Goal: Book appointment/travel/reservation

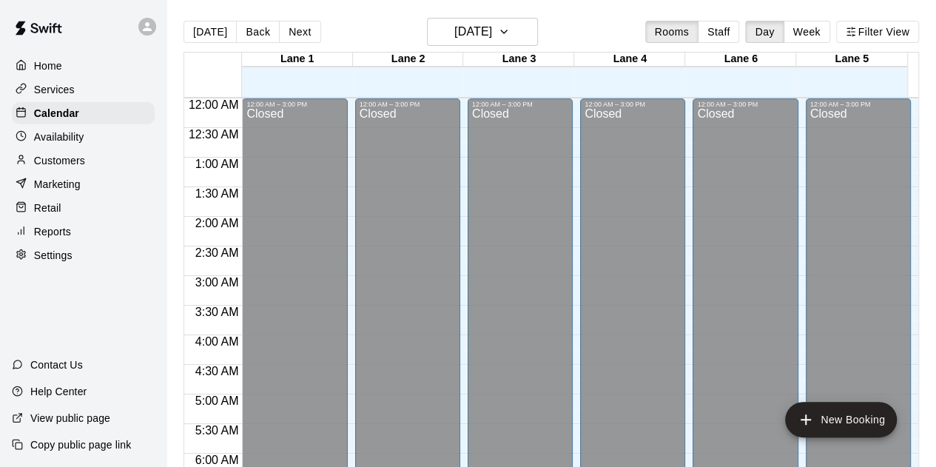
scroll to position [974, 0]
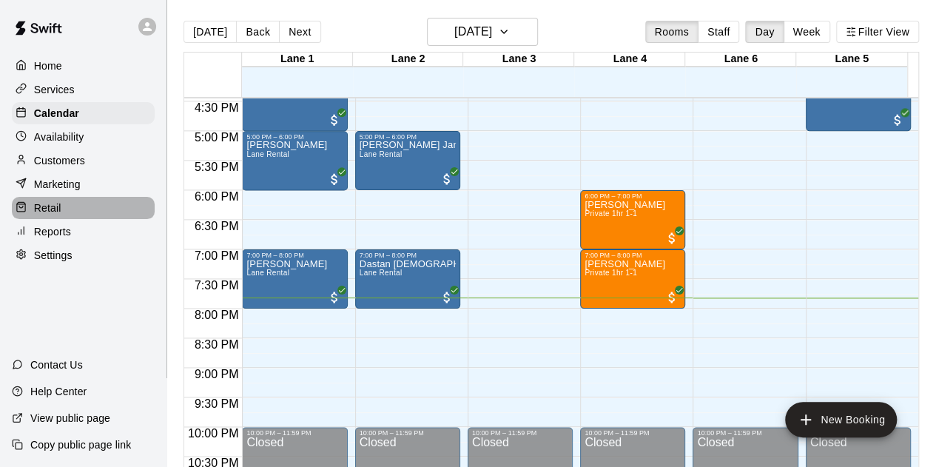
click at [36, 205] on div "Retail" at bounding box center [83, 208] width 143 height 22
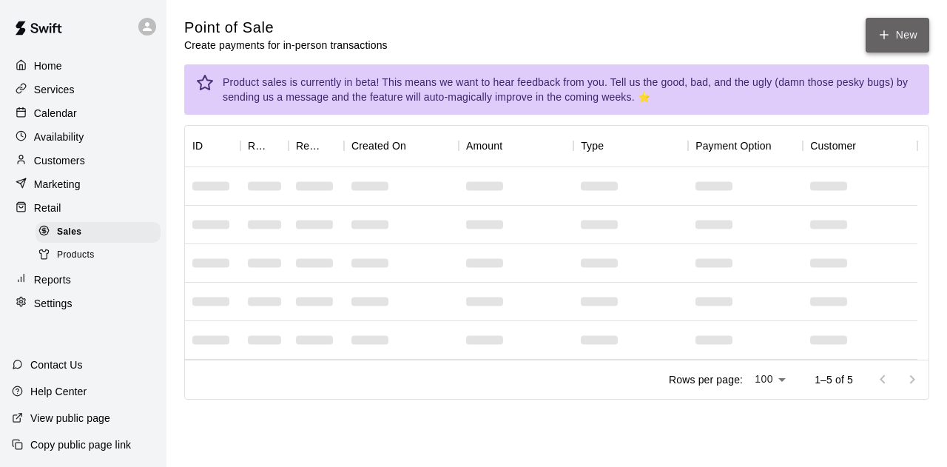
click at [890, 35] on icon "button" at bounding box center [884, 34] width 13 height 13
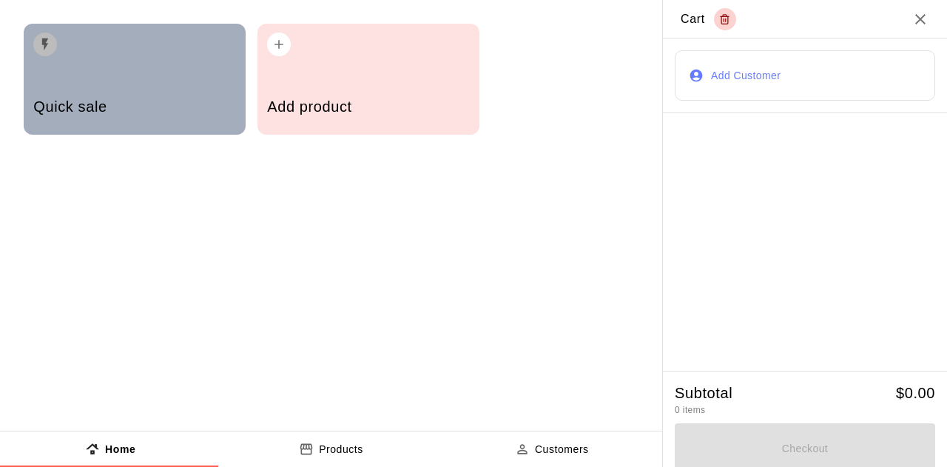
click at [83, 75] on div "Quick sale" at bounding box center [135, 79] width 222 height 111
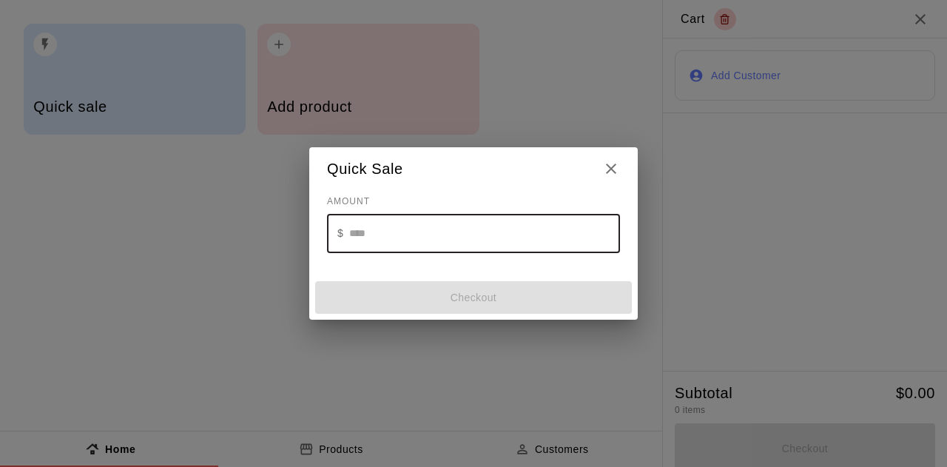
click at [405, 248] on input "text" at bounding box center [484, 233] width 271 height 39
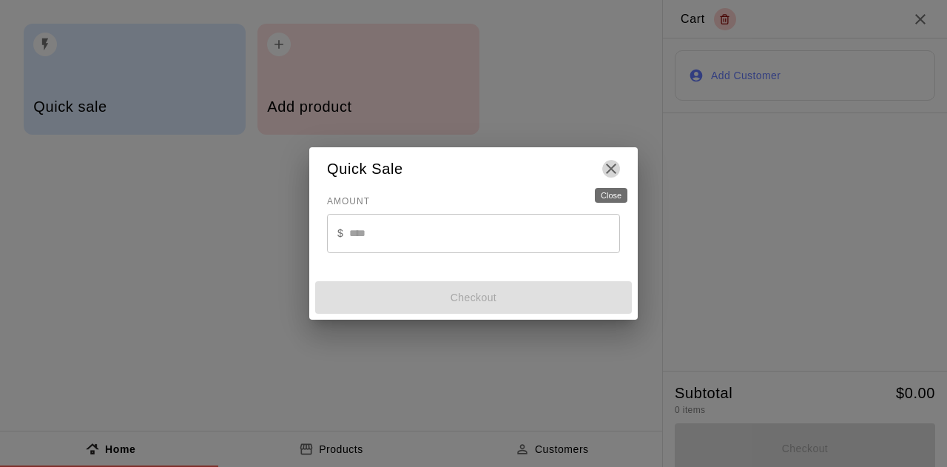
click at [619, 166] on icon "Close" at bounding box center [611, 169] width 18 height 18
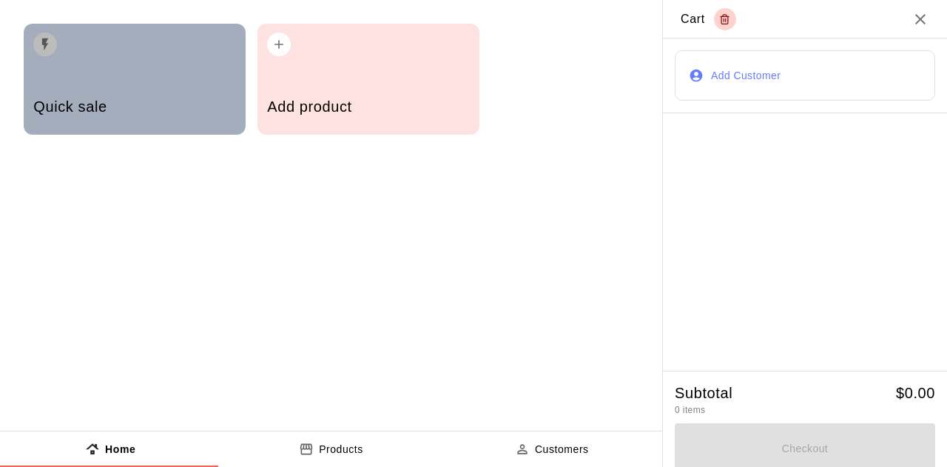
click at [148, 73] on div "Quick sale" at bounding box center [135, 79] width 222 height 111
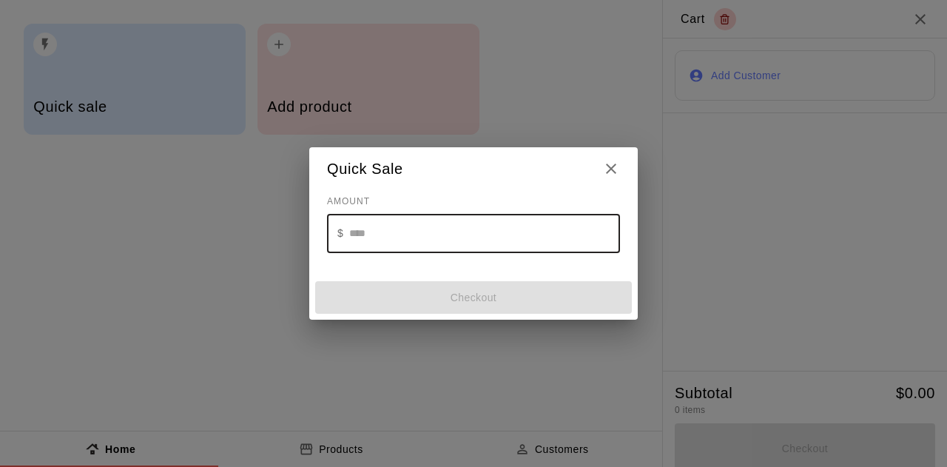
click at [419, 241] on input "text" at bounding box center [484, 233] width 271 height 39
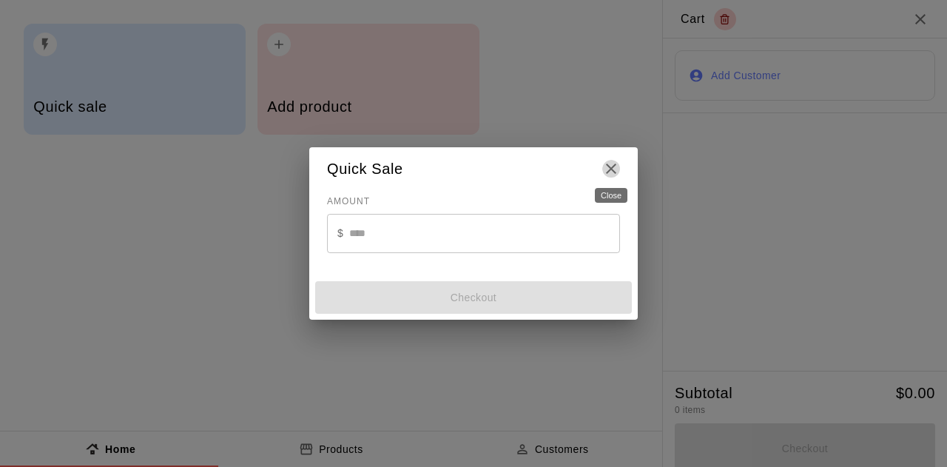
click at [614, 171] on icon "Close" at bounding box center [611, 169] width 10 height 10
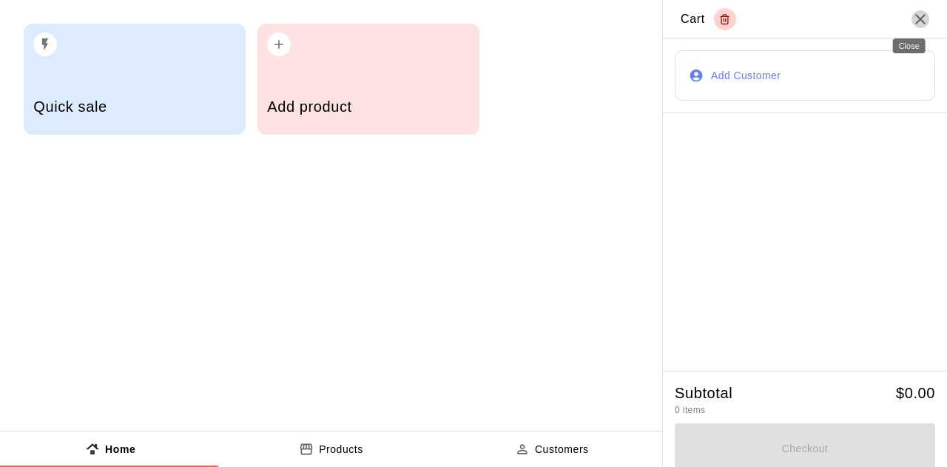
click at [915, 21] on icon "Close" at bounding box center [920, 19] width 10 height 10
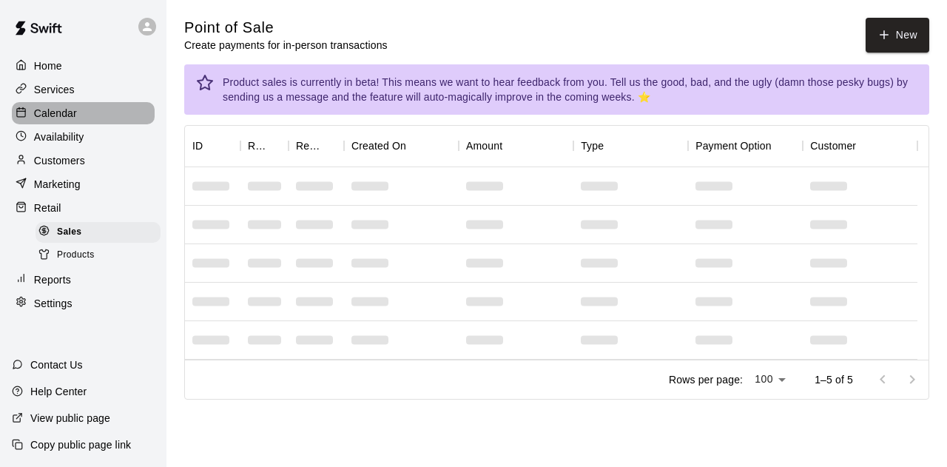
click at [39, 118] on p "Calendar" at bounding box center [55, 113] width 43 height 15
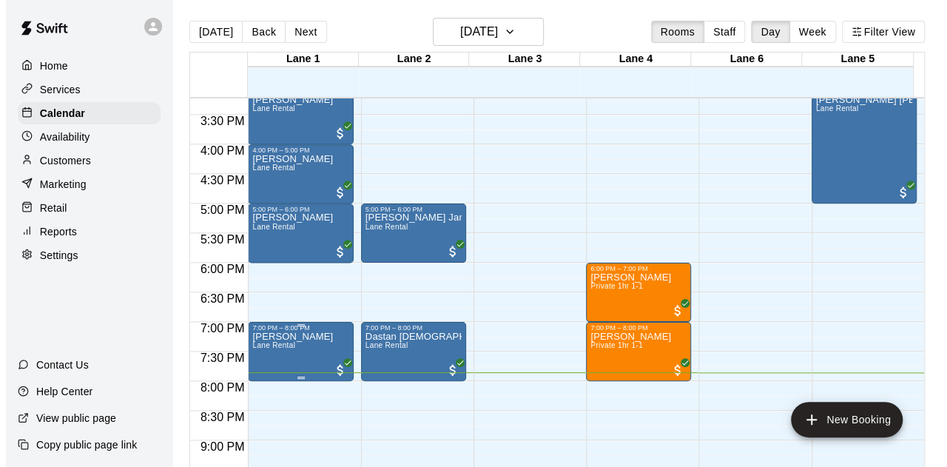
scroll to position [904, 0]
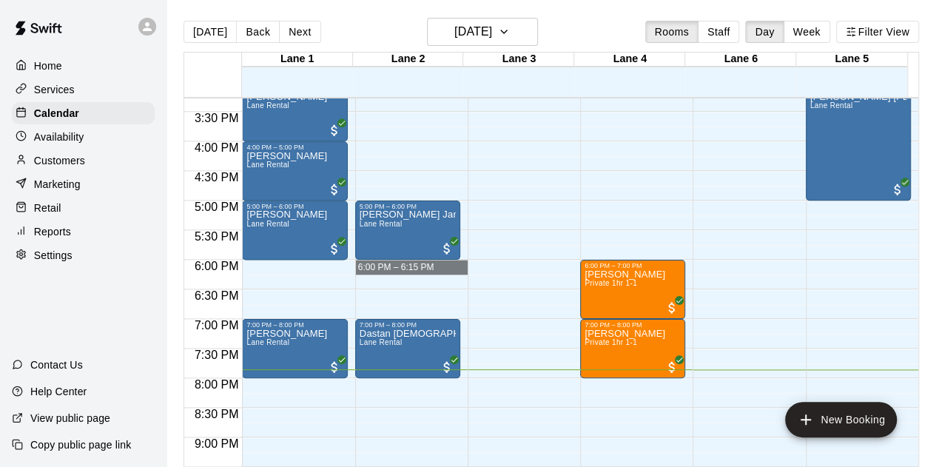
drag, startPoint x: 354, startPoint y: 261, endPoint x: 345, endPoint y: 266, distance: 10.6
click at [345, 266] on div "12:00 AM 12:30 AM 1:00 AM 1:30 AM 2:00 AM 2:30 AM 3:00 AM 3:30 AM 4:00 AM 4:30 …" at bounding box center [551, 290] width 734 height 387
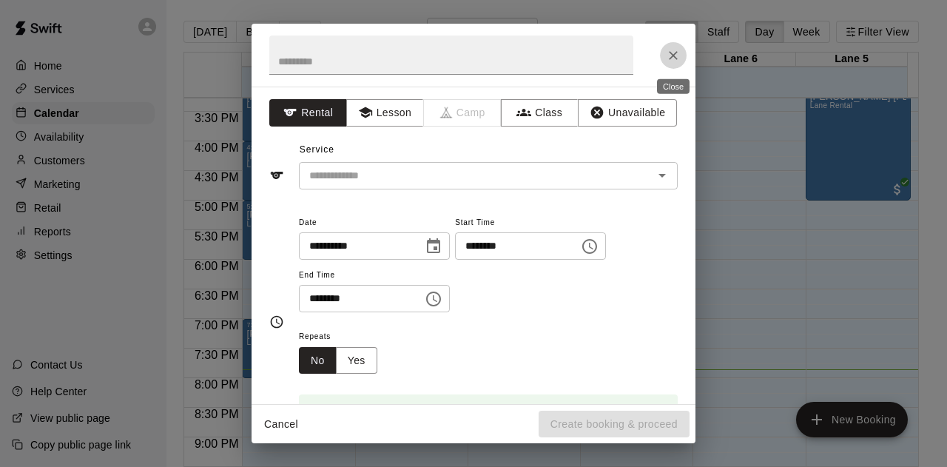
click at [669, 67] on button "Close" at bounding box center [673, 55] width 27 height 27
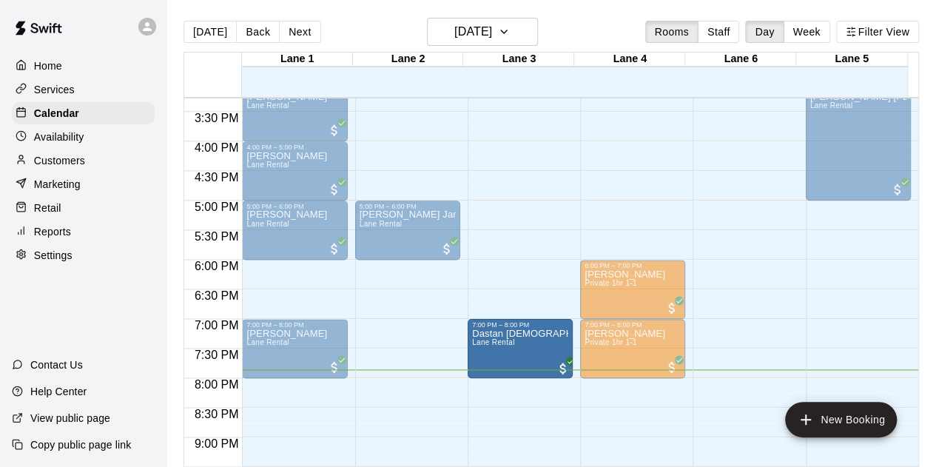
drag, startPoint x: 403, startPoint y: 347, endPoint x: 493, endPoint y: 347, distance: 90.3
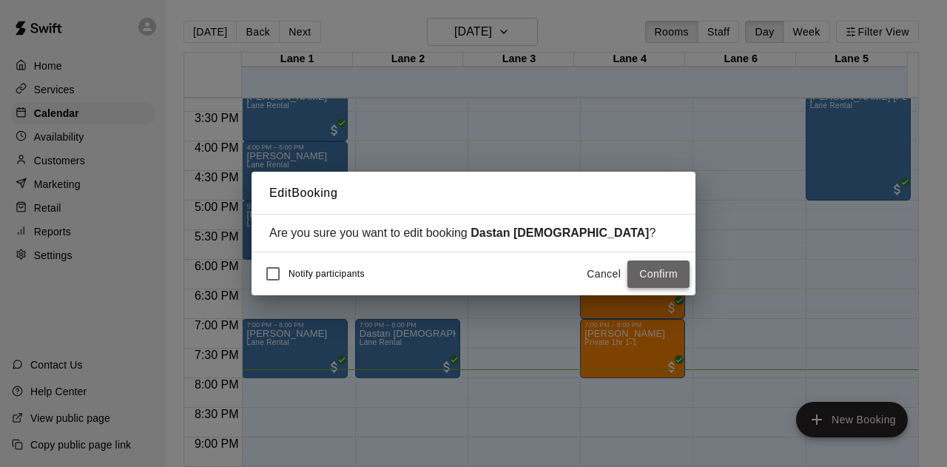
click at [681, 275] on button "Confirm" at bounding box center [658, 273] width 62 height 27
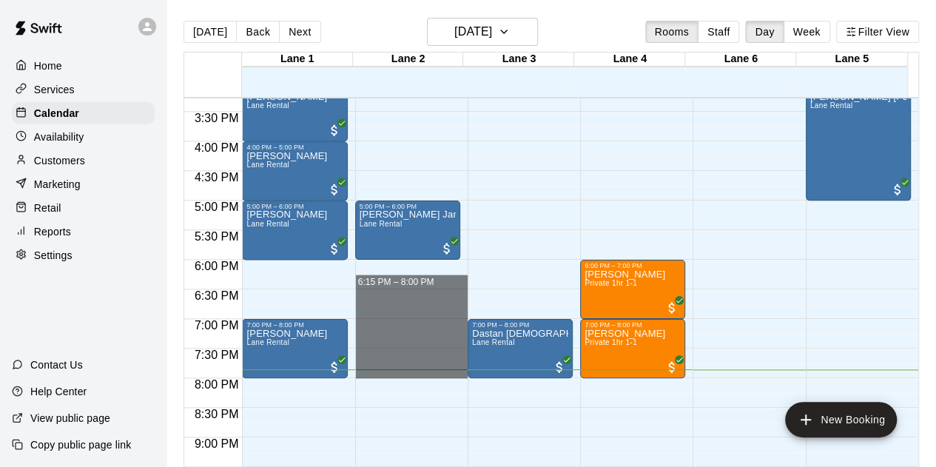
drag, startPoint x: 353, startPoint y: 268, endPoint x: 388, endPoint y: 374, distance: 111.4
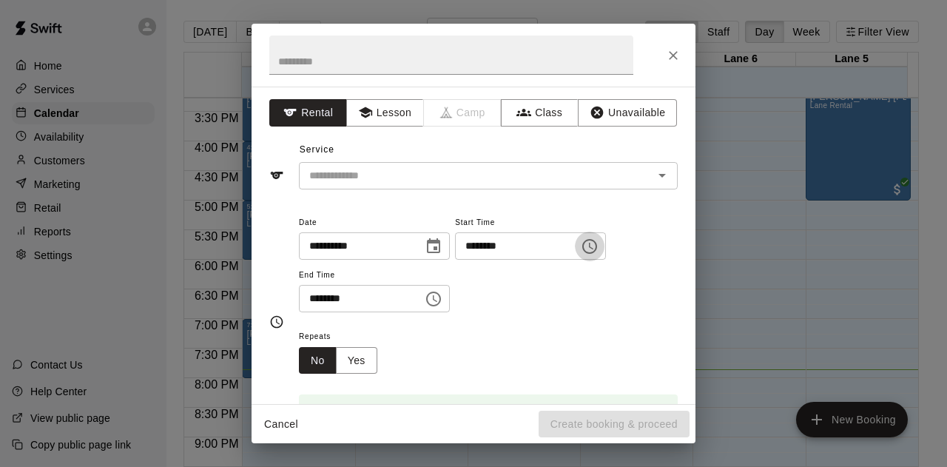
click at [599, 246] on icon "Choose time, selected time is 6:15 PM" at bounding box center [590, 247] width 18 height 18
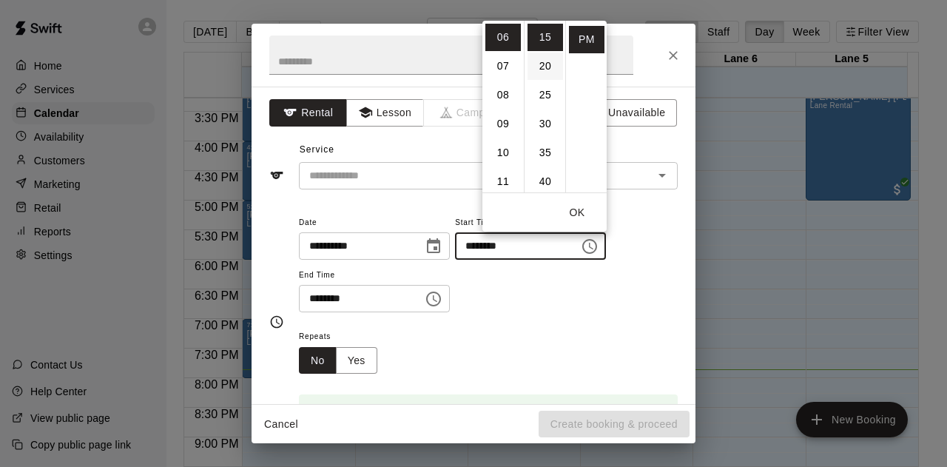
scroll to position [0, 0]
click at [548, 49] on li "00" at bounding box center [546, 37] width 36 height 27
type input "********"
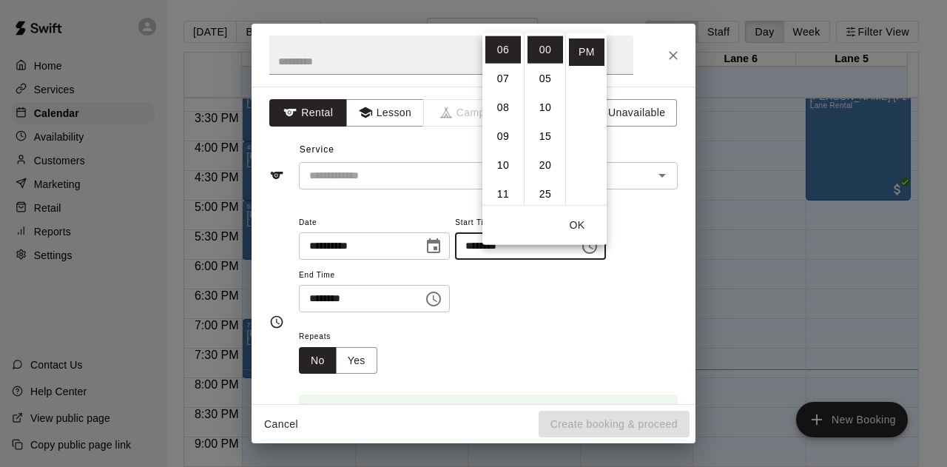
scroll to position [331, 0]
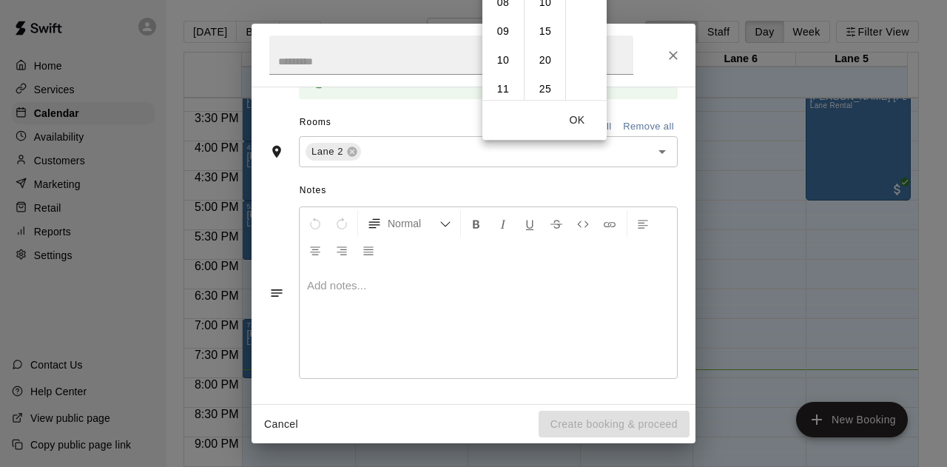
click at [576, 292] on div at bounding box center [488, 322] width 377 height 111
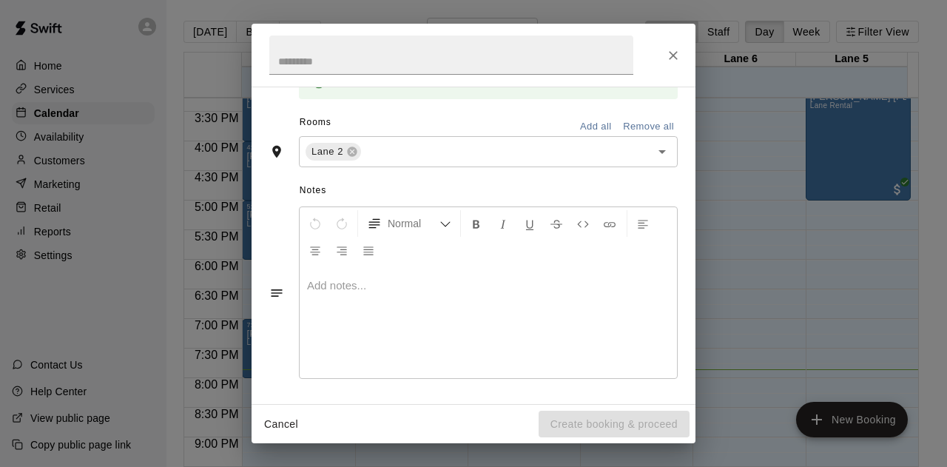
click at [607, 434] on div "Cancel Create booking & proceed" at bounding box center [474, 424] width 444 height 39
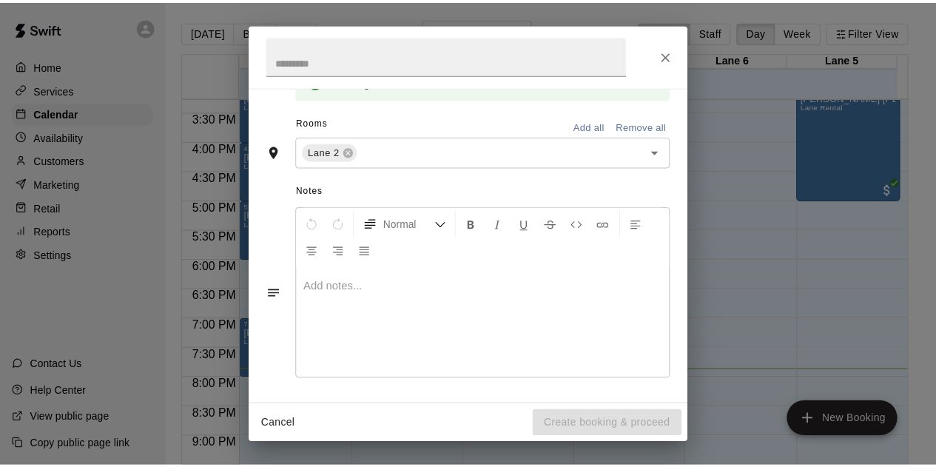
scroll to position [0, 0]
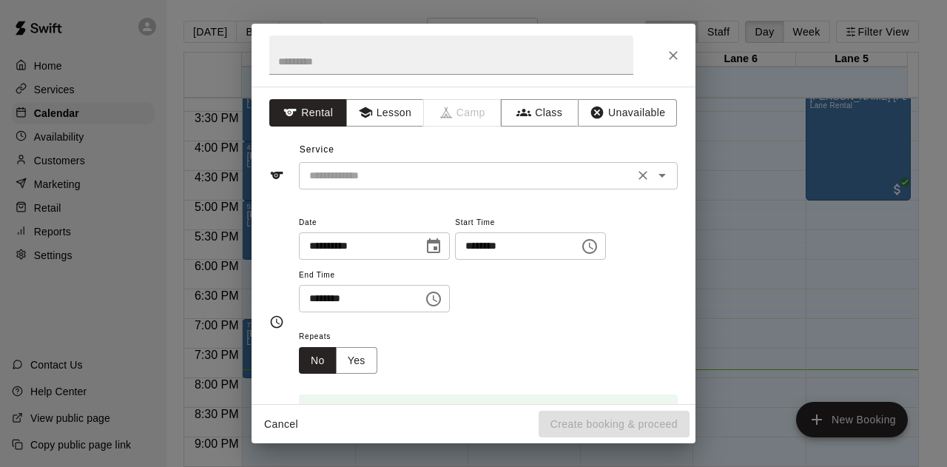
click at [443, 164] on div "​" at bounding box center [488, 175] width 379 height 27
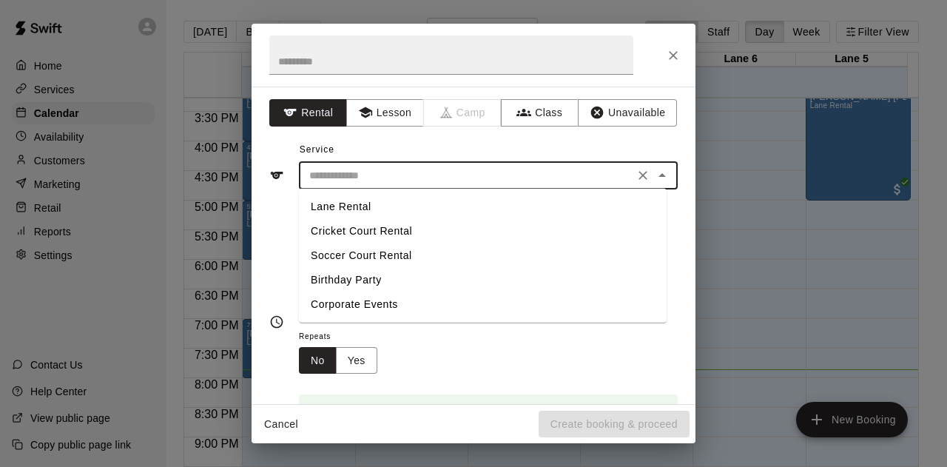
click at [346, 206] on li "Lane Rental" at bounding box center [483, 207] width 368 height 24
type input "**********"
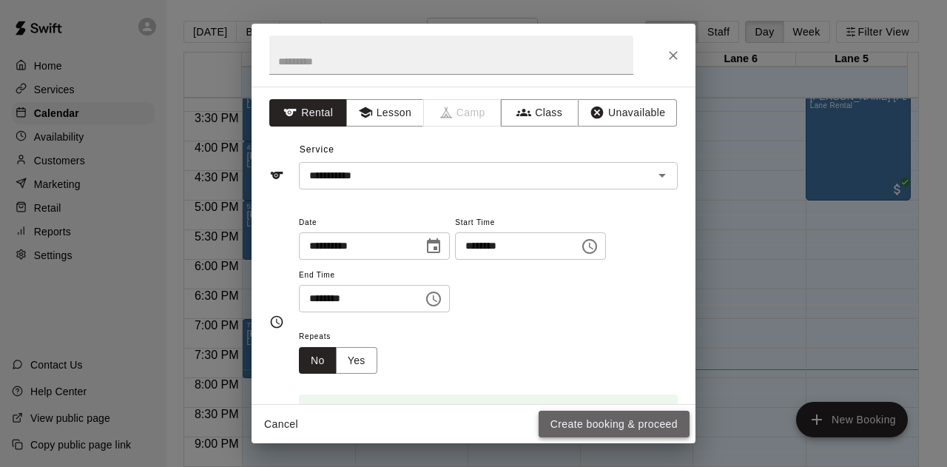
click at [580, 427] on button "Create booking & proceed" at bounding box center [614, 424] width 151 height 27
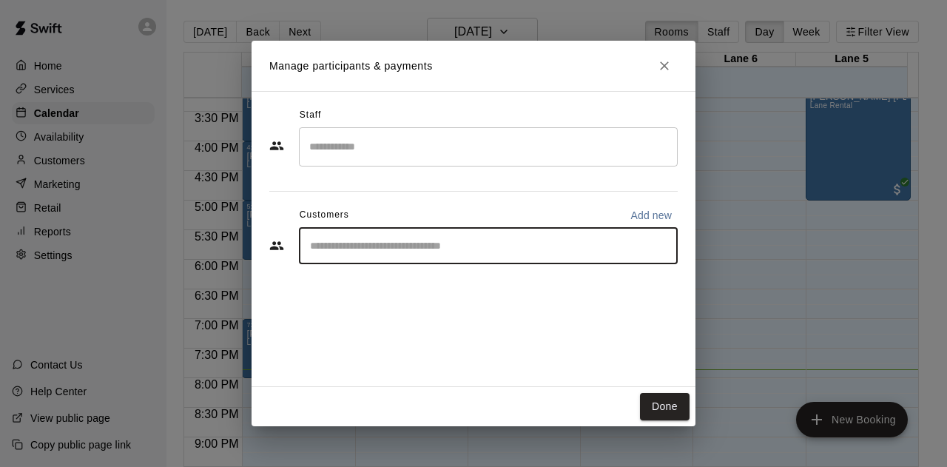
click at [460, 248] on input "Start typing to search customers..." at bounding box center [489, 245] width 366 height 15
type input "*"
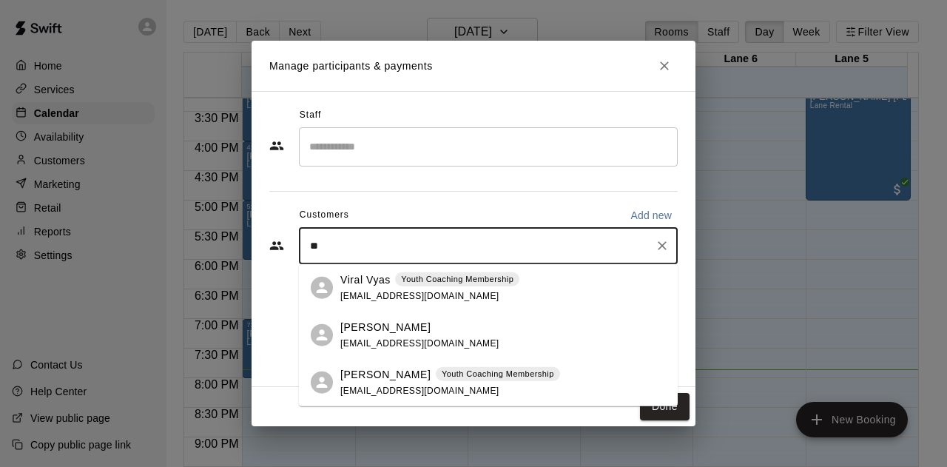
type input "***"
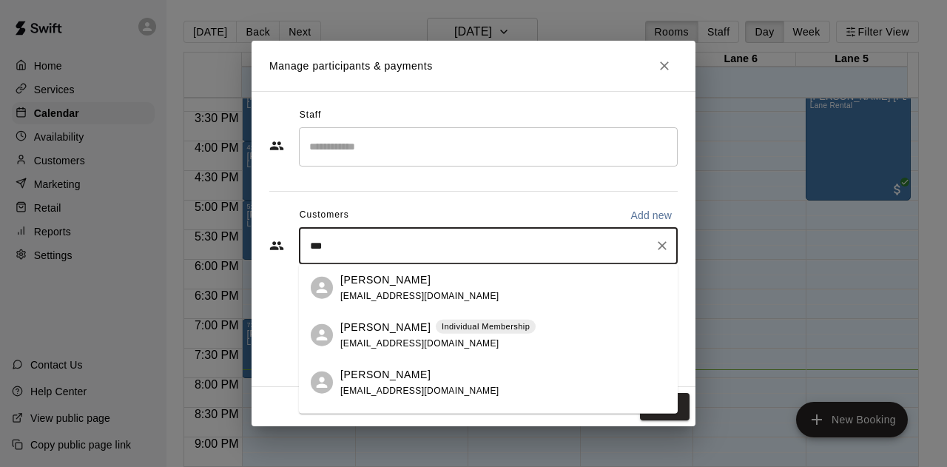
click at [382, 337] on div "[PERSON_NAME] Individual Membership [EMAIL_ADDRESS][DOMAIN_NAME]" at bounding box center [437, 335] width 195 height 32
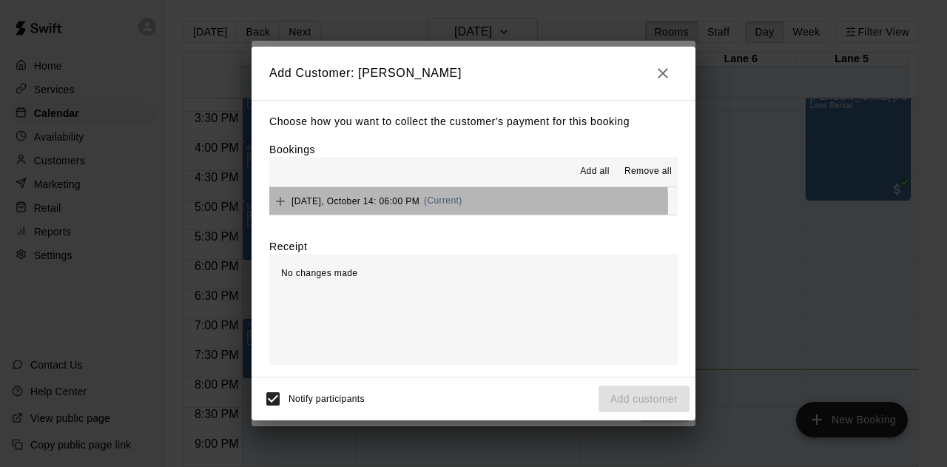
click at [380, 205] on span "[DATE], October 14: 06:00 PM" at bounding box center [356, 200] width 128 height 10
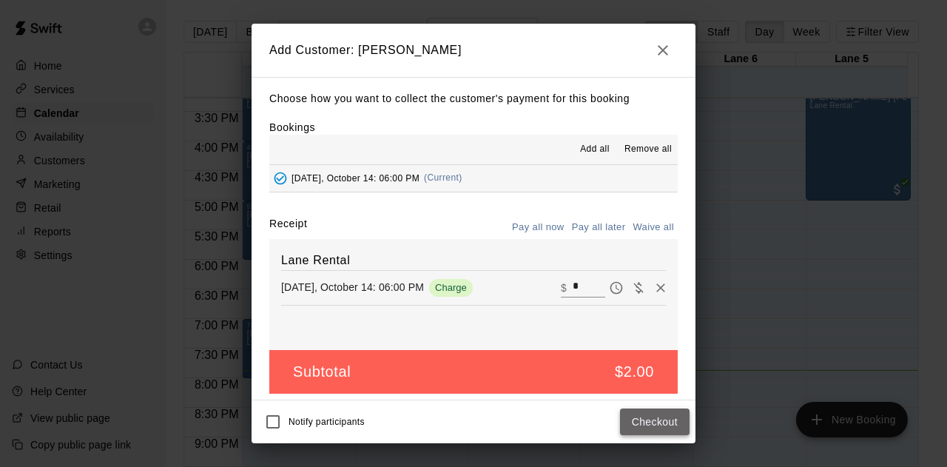
click at [633, 429] on button "Checkout" at bounding box center [655, 421] width 70 height 27
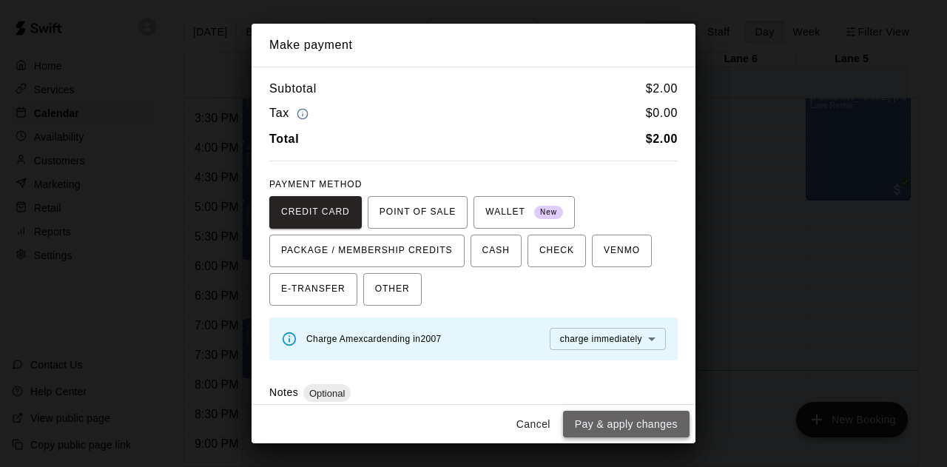
click at [624, 423] on button "Pay & apply changes" at bounding box center [626, 424] width 127 height 27
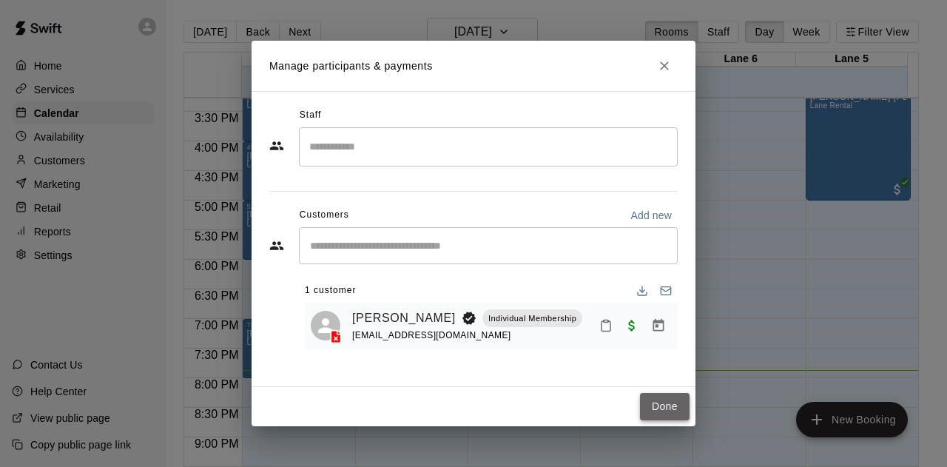
click at [672, 397] on button "Done" at bounding box center [665, 406] width 50 height 27
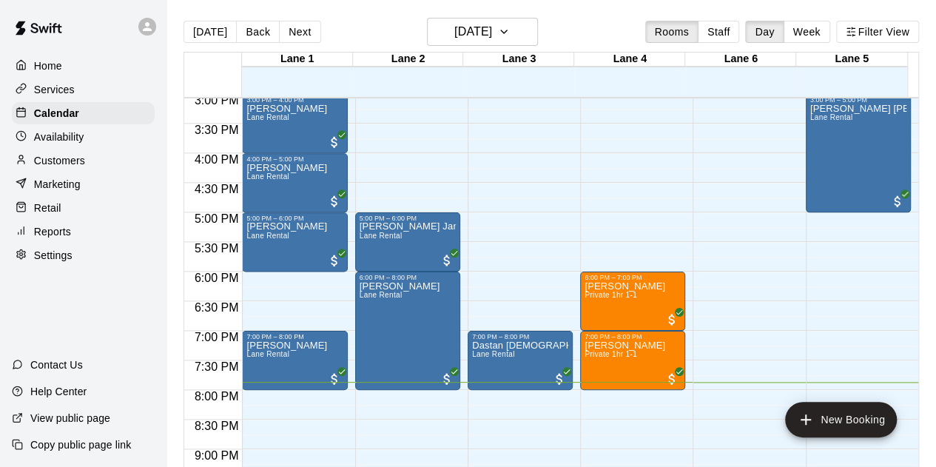
scroll to position [882, 0]
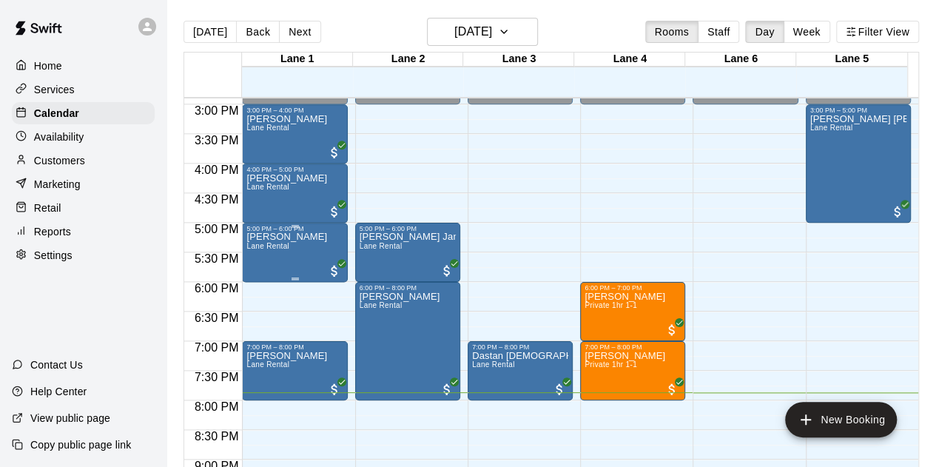
click at [275, 225] on div at bounding box center [294, 226] width 96 height 2
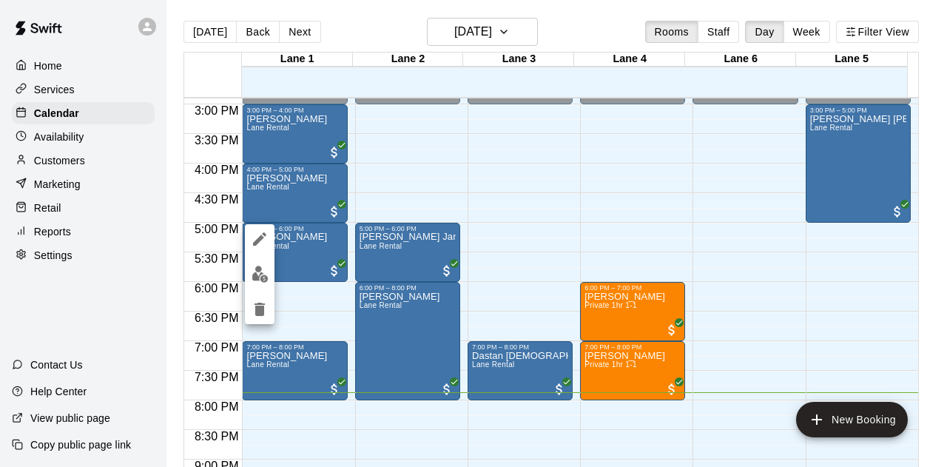
click at [300, 242] on div at bounding box center [473, 233] width 947 height 467
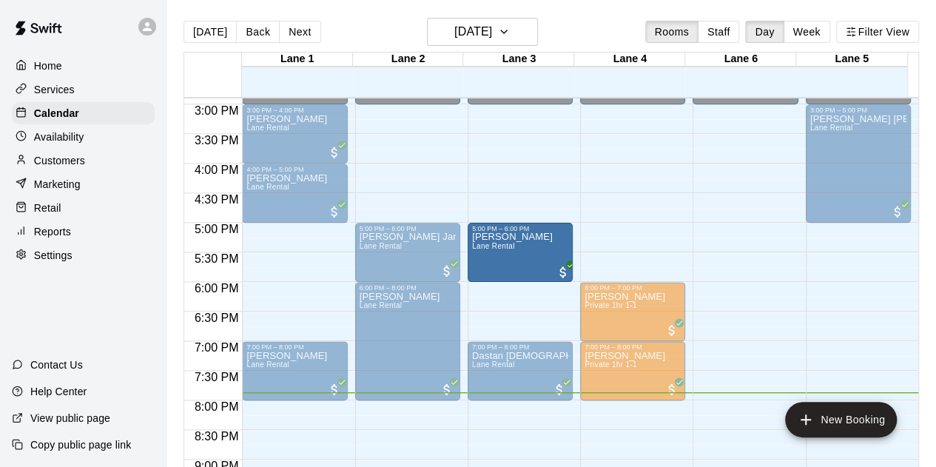
drag, startPoint x: 300, startPoint y: 242, endPoint x: 508, endPoint y: 252, distance: 208.9
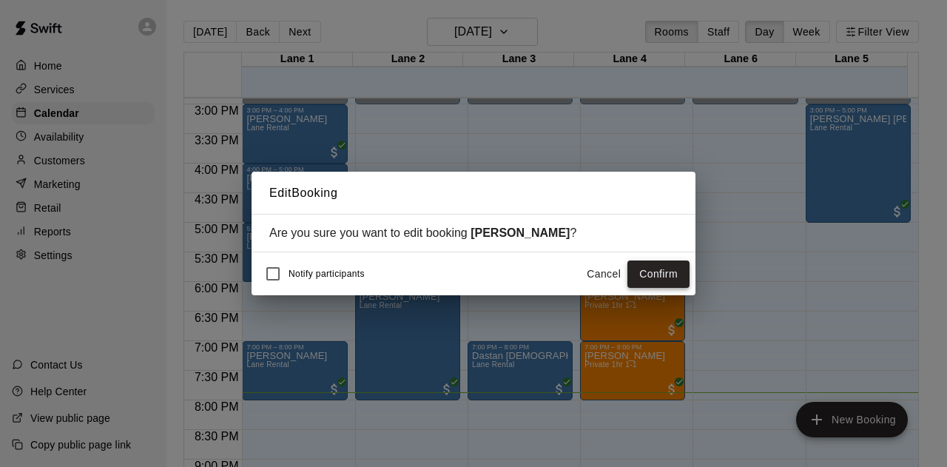
click at [666, 271] on button "Confirm" at bounding box center [658, 273] width 62 height 27
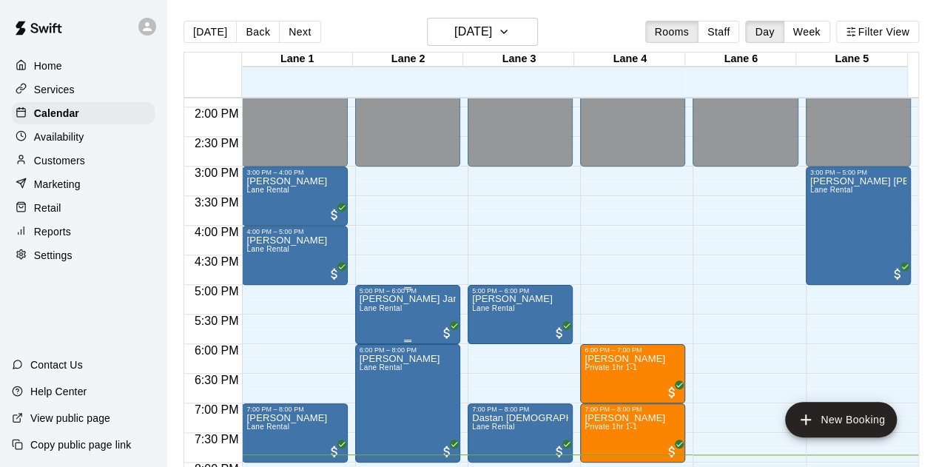
scroll to position [821, 0]
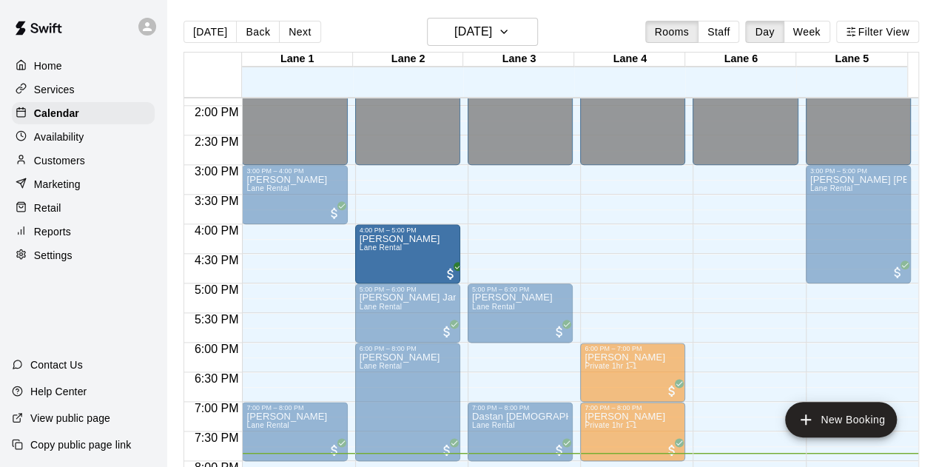
drag, startPoint x: 289, startPoint y: 264, endPoint x: 383, endPoint y: 267, distance: 94.0
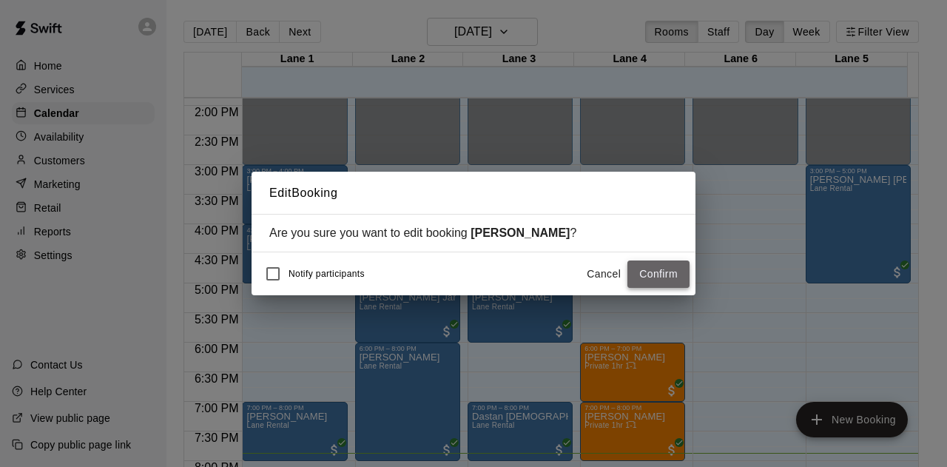
click at [654, 282] on button "Confirm" at bounding box center [658, 273] width 62 height 27
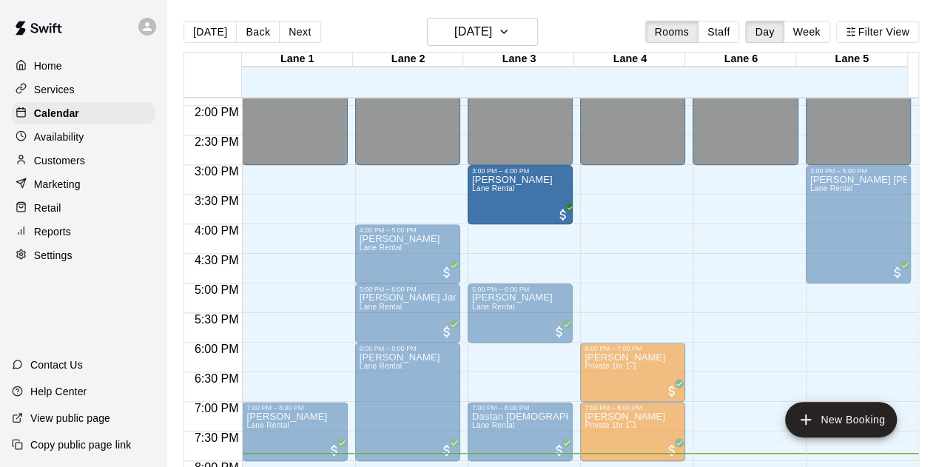
drag, startPoint x: 293, startPoint y: 185, endPoint x: 491, endPoint y: 198, distance: 198.7
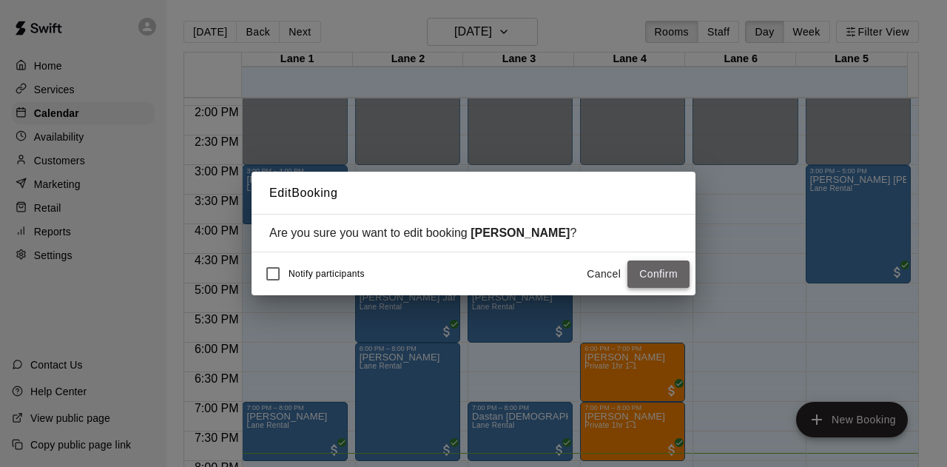
click at [653, 272] on button "Confirm" at bounding box center [658, 273] width 62 height 27
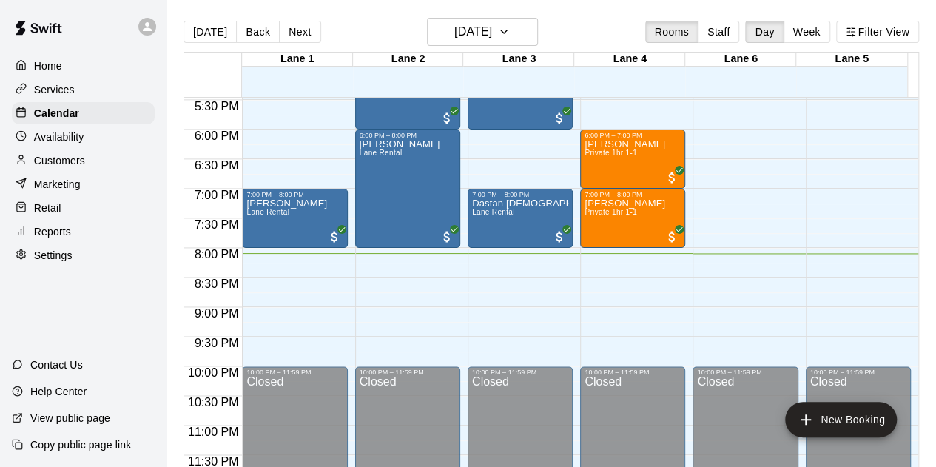
scroll to position [1034, 0]
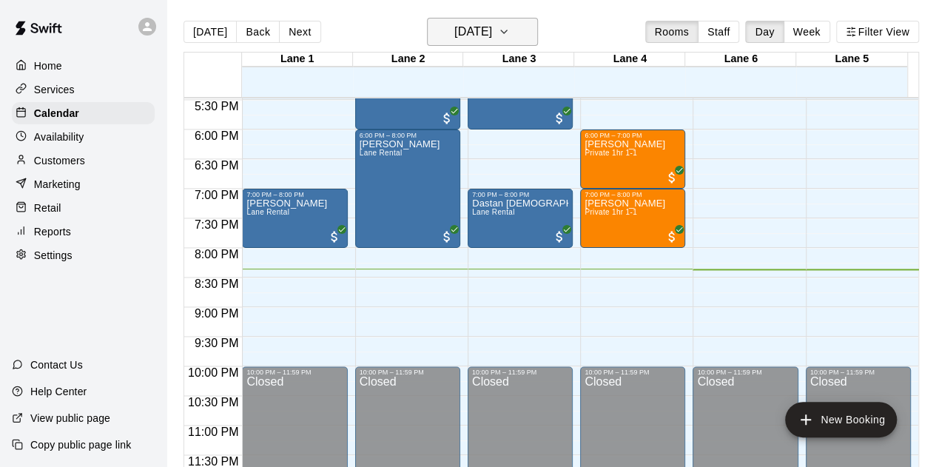
click at [463, 38] on h6 "[DATE]" at bounding box center [473, 31] width 38 height 21
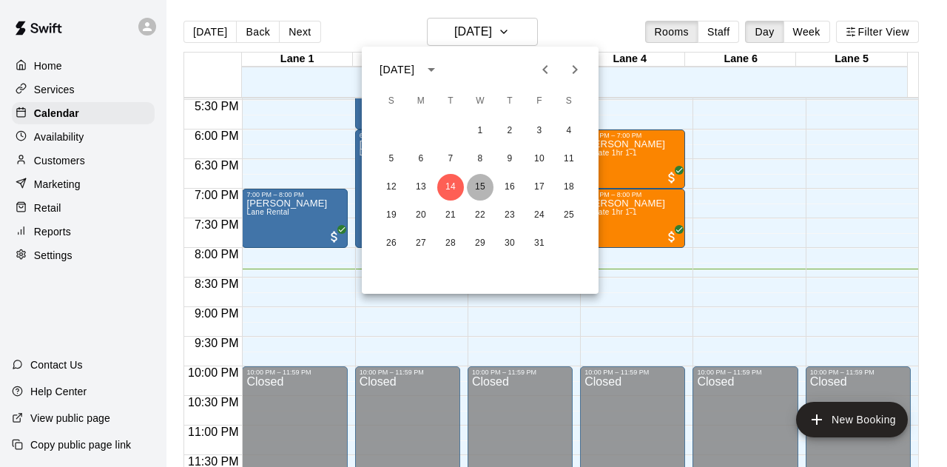
click at [487, 184] on button "15" at bounding box center [480, 187] width 27 height 27
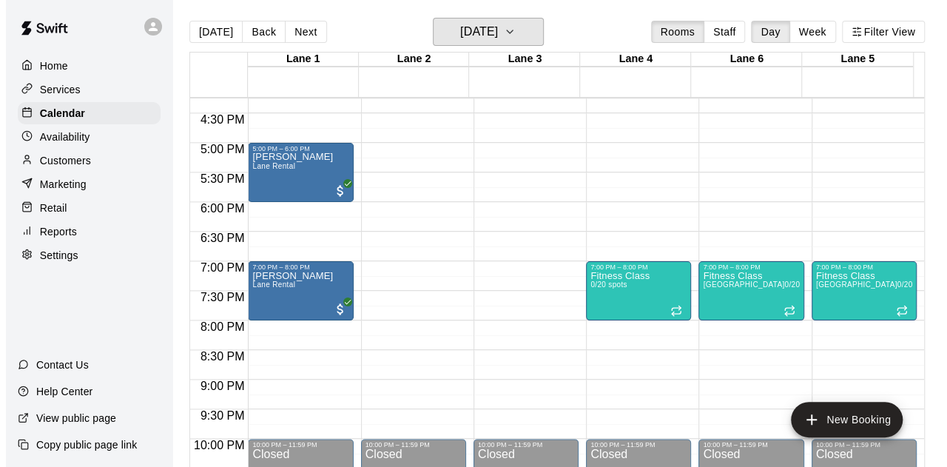
scroll to position [962, 0]
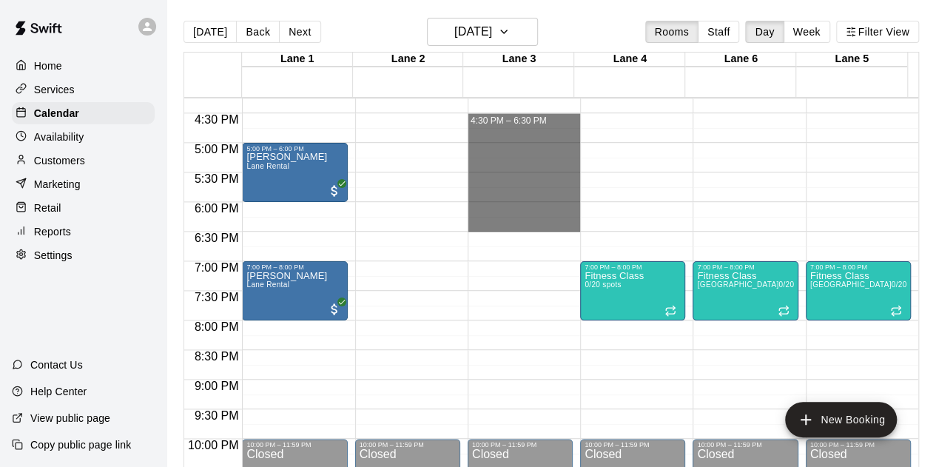
drag, startPoint x: 466, startPoint y: 116, endPoint x: 525, endPoint y: 229, distance: 127.7
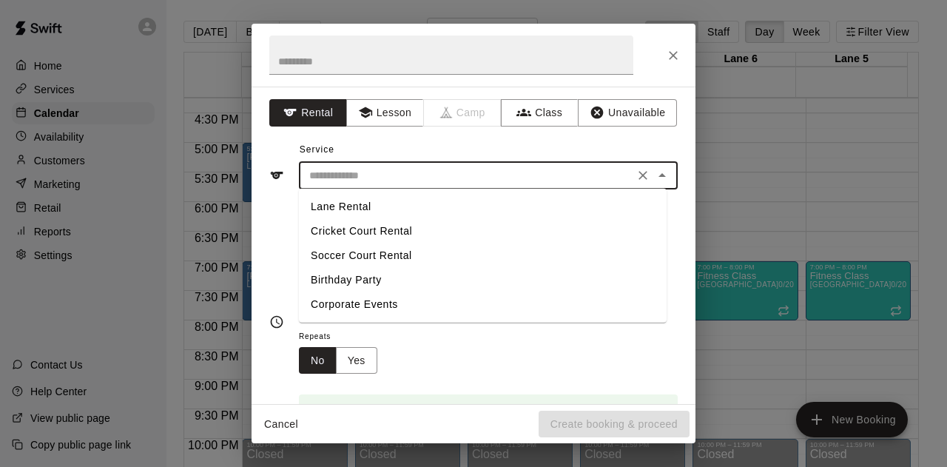
click at [380, 177] on input "text" at bounding box center [466, 175] width 326 height 18
click at [366, 199] on li "Lane Rental" at bounding box center [483, 207] width 368 height 24
type input "**********"
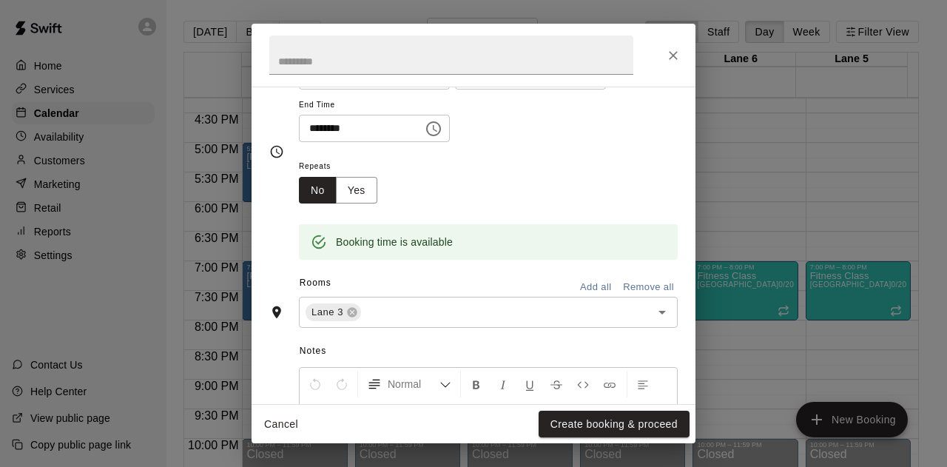
scroll to position [331, 0]
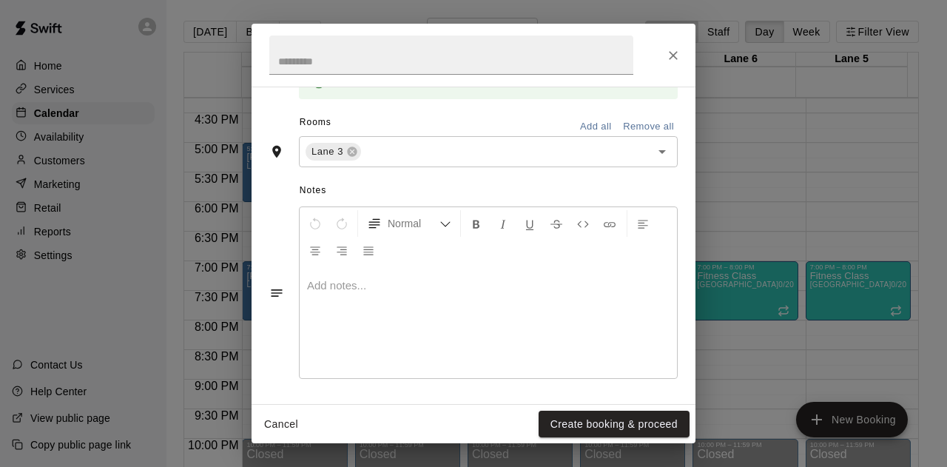
click at [364, 281] on p at bounding box center [488, 285] width 363 height 15
click at [332, 317] on div at bounding box center [488, 322] width 377 height 111
click at [359, 283] on p at bounding box center [488, 285] width 363 height 15
click at [373, 317] on div at bounding box center [488, 322] width 377 height 111
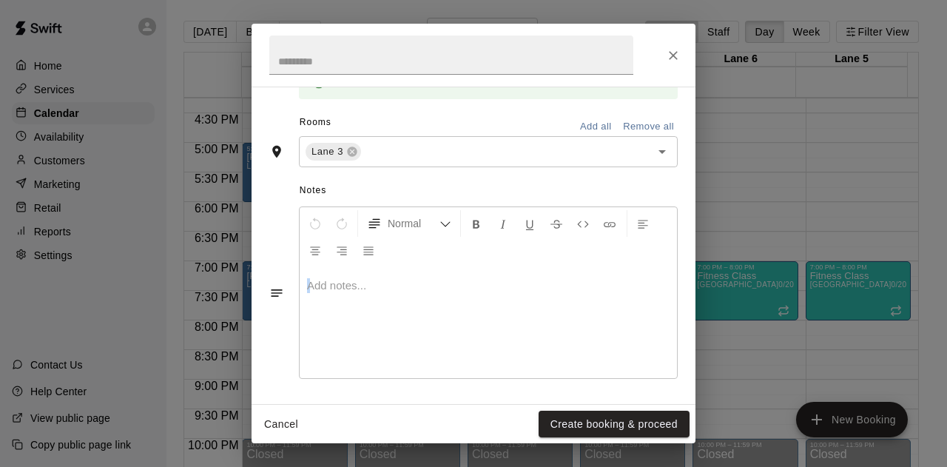
click at [373, 317] on div at bounding box center [488, 322] width 377 height 111
click at [401, 304] on div at bounding box center [488, 322] width 377 height 111
click at [375, 291] on p at bounding box center [488, 285] width 363 height 15
click at [360, 314] on div at bounding box center [488, 322] width 377 height 111
click at [381, 314] on div at bounding box center [488, 322] width 377 height 111
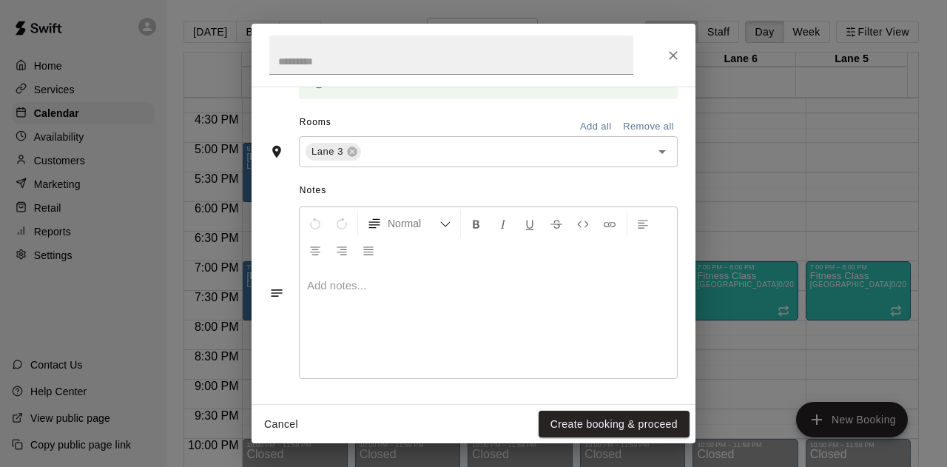
click at [381, 314] on div at bounding box center [488, 322] width 377 height 111
click at [585, 420] on button "Create booking & proceed" at bounding box center [614, 424] width 151 height 27
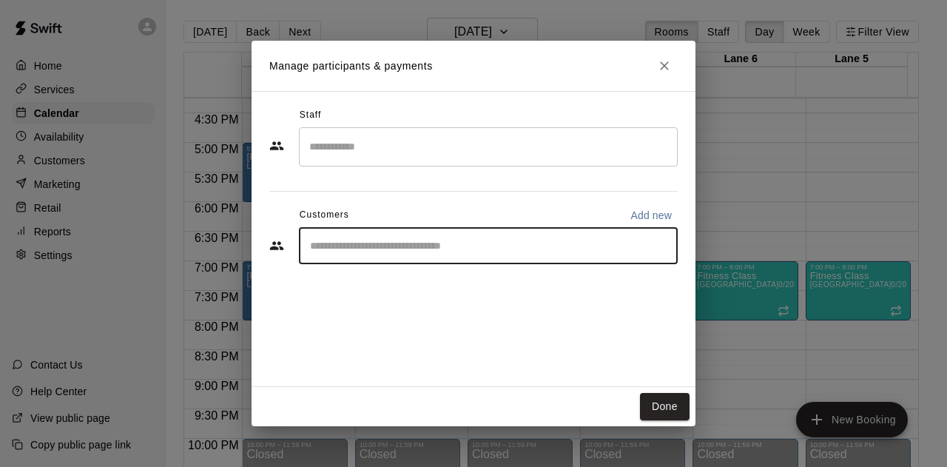
click at [411, 249] on input "Start typing to search customers..." at bounding box center [489, 245] width 366 height 15
type input "***"
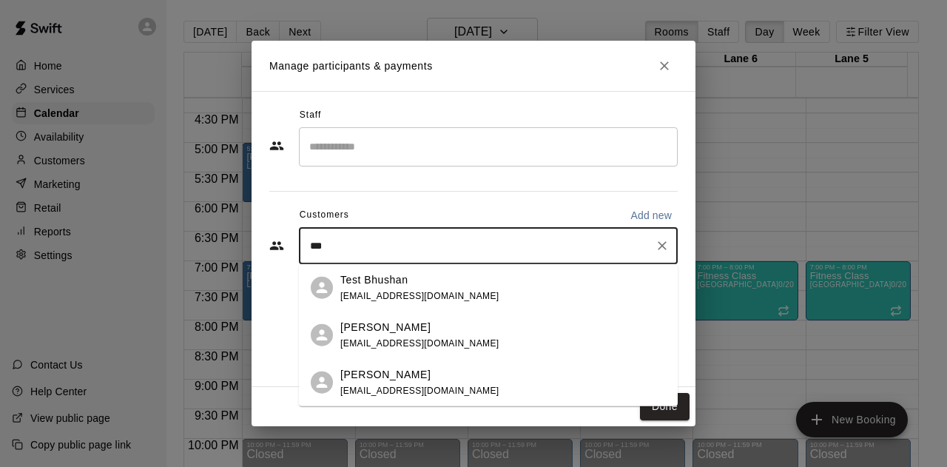
click at [400, 285] on p "Test Bhushan" at bounding box center [374, 280] width 68 height 16
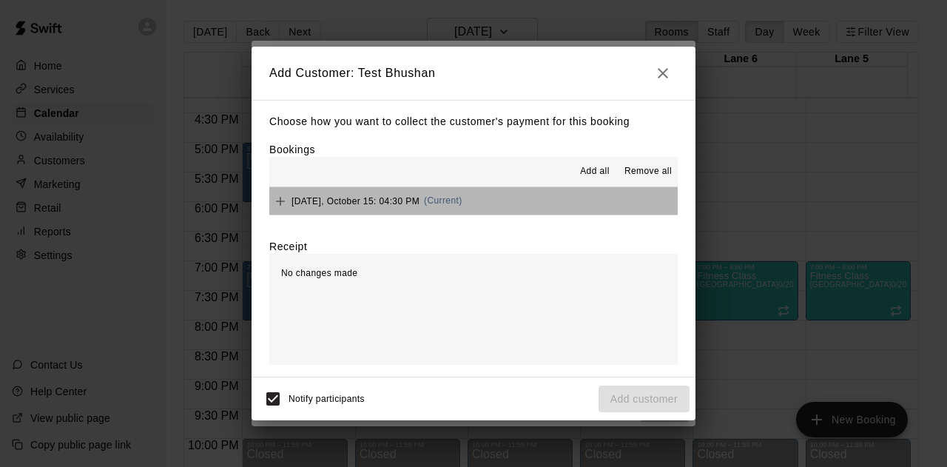
click at [496, 207] on button "[DATE], October 15: 04:30 PM (Current)" at bounding box center [473, 200] width 408 height 27
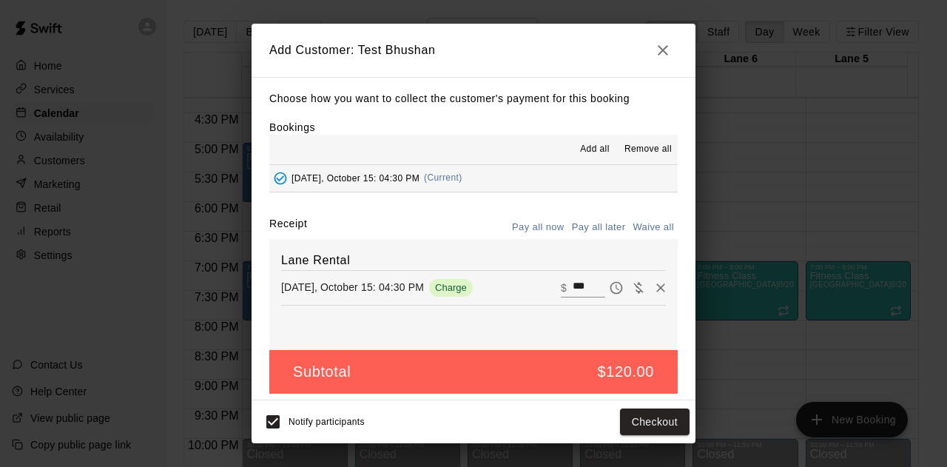
click at [664, 55] on icon "button" at bounding box center [663, 50] width 18 height 18
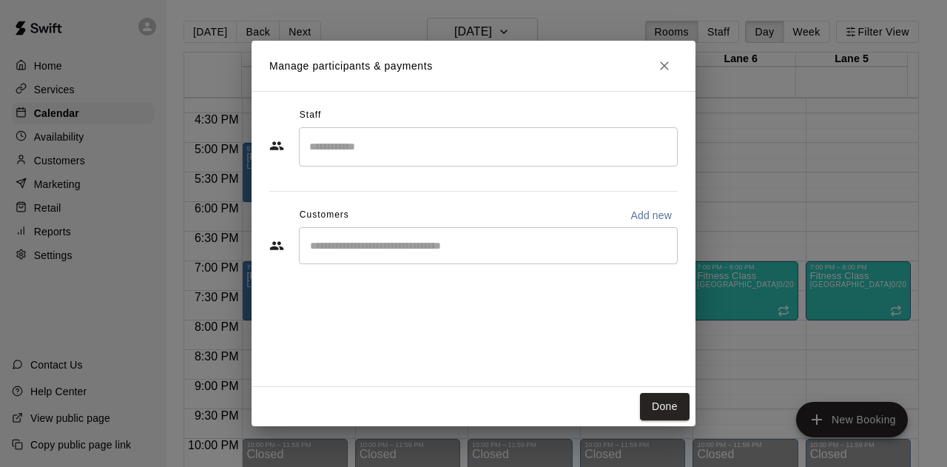
click at [447, 161] on div "​" at bounding box center [488, 146] width 379 height 39
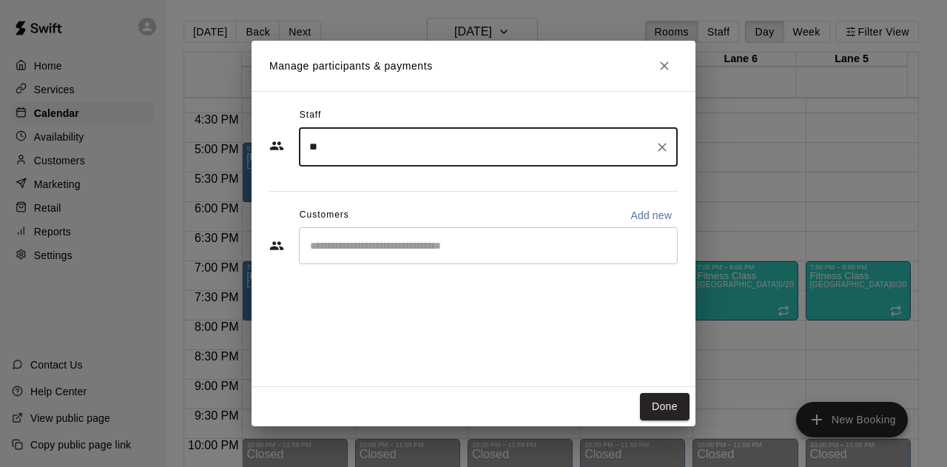
type input "*"
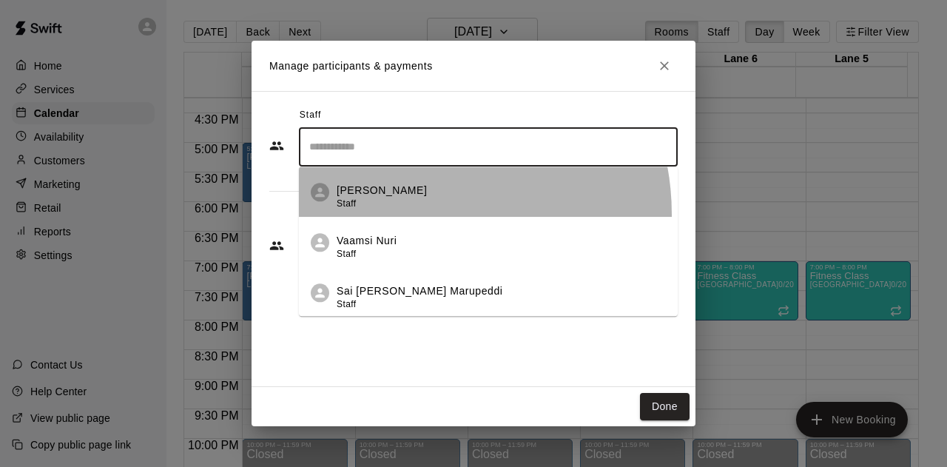
click at [411, 214] on li "[PERSON_NAME] Staff" at bounding box center [488, 192] width 379 height 50
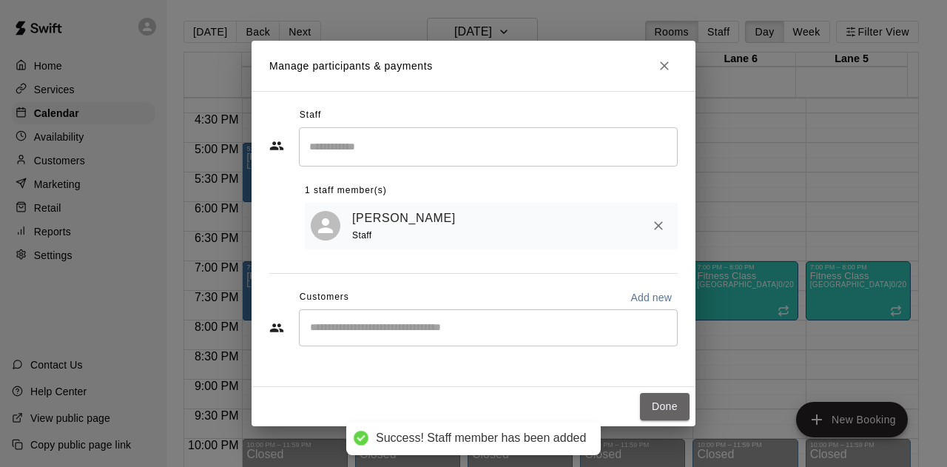
click at [651, 407] on button "Done" at bounding box center [665, 406] width 50 height 27
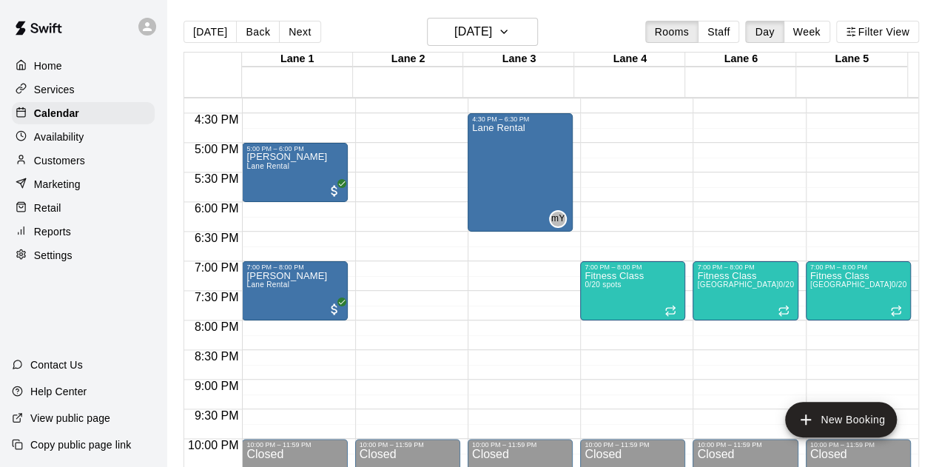
scroll to position [1030, 0]
